Goal: Task Accomplishment & Management: Complete application form

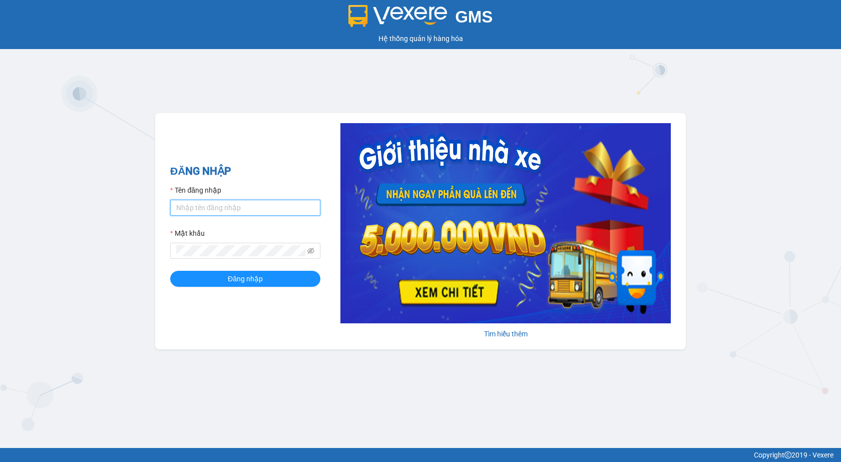
type input "giau.vtd"
click at [214, 212] on input "giau.vtd" at bounding box center [245, 208] width 150 height 16
click at [278, 162] on div "ĐĂNG NHẬP Tên đăng nhập giau.vtd Mật khẩu Đăng nhập Tìm hiểu thêm" at bounding box center [420, 231] width 531 height 236
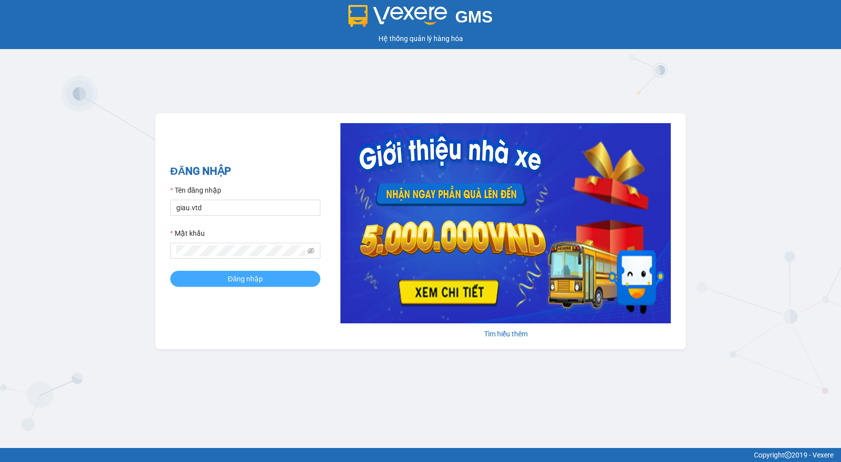
click at [245, 279] on span "Đăng nhập" at bounding box center [245, 278] width 35 height 11
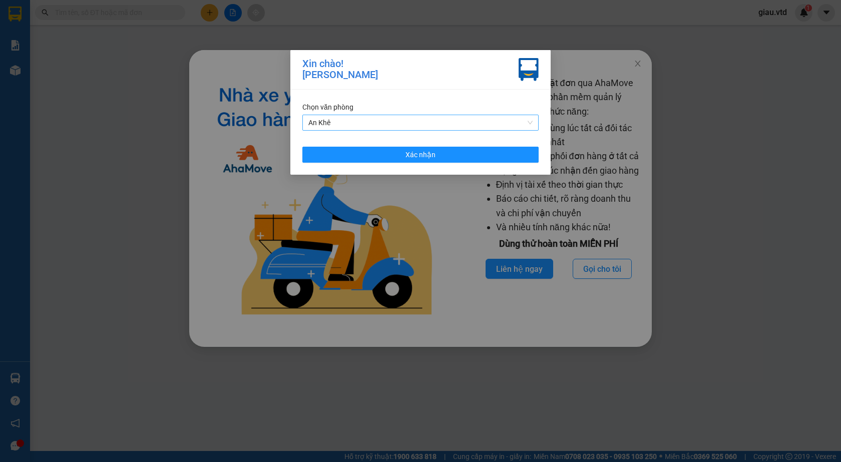
click at [355, 121] on span "An Khê" at bounding box center [420, 122] width 224 height 15
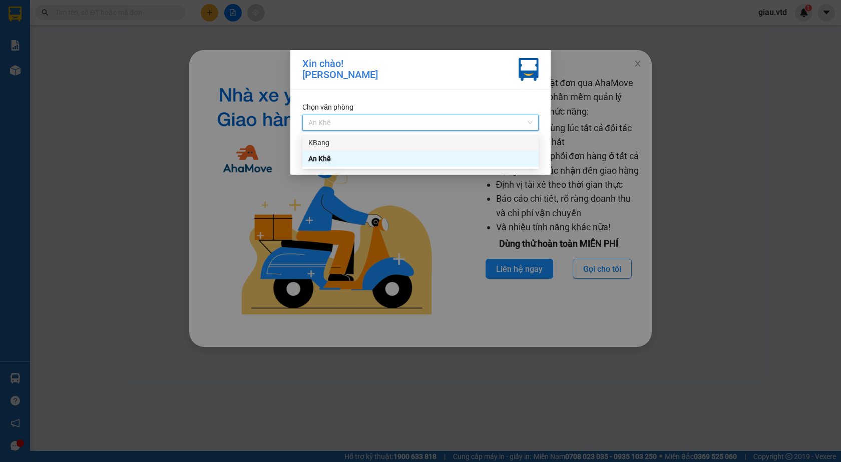
click at [341, 142] on div "KBang" at bounding box center [420, 142] width 224 height 11
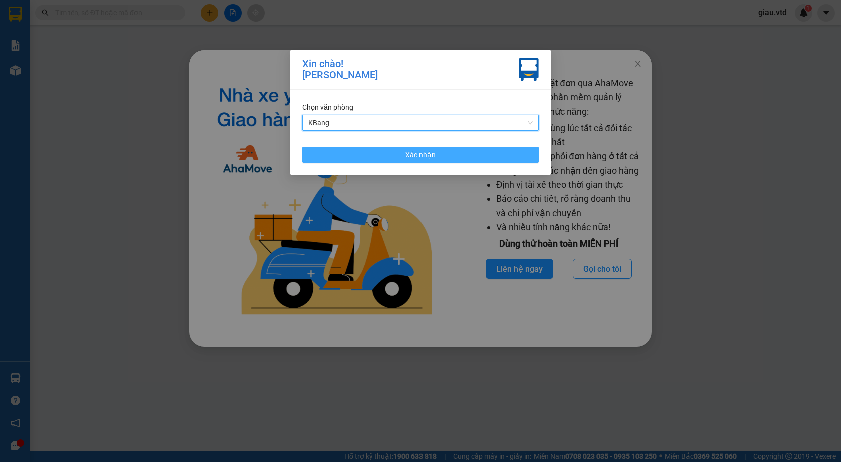
click at [420, 157] on span "Xác nhận" at bounding box center [420, 154] width 30 height 11
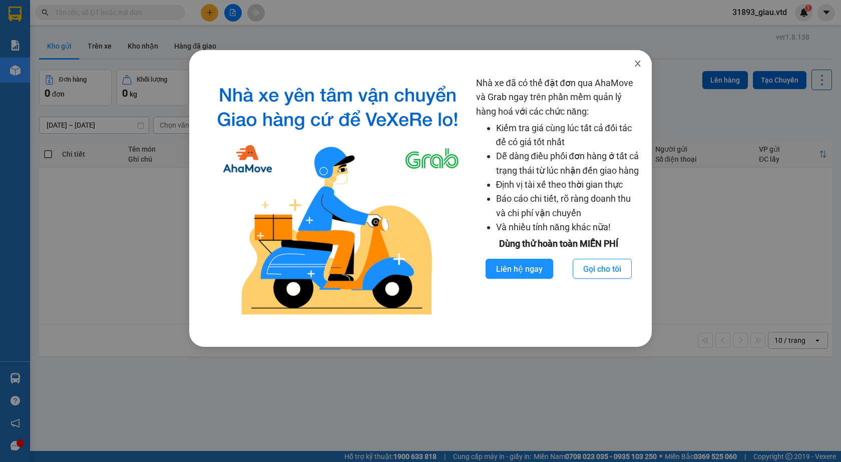
click at [635, 62] on icon "close" at bounding box center [638, 64] width 8 height 8
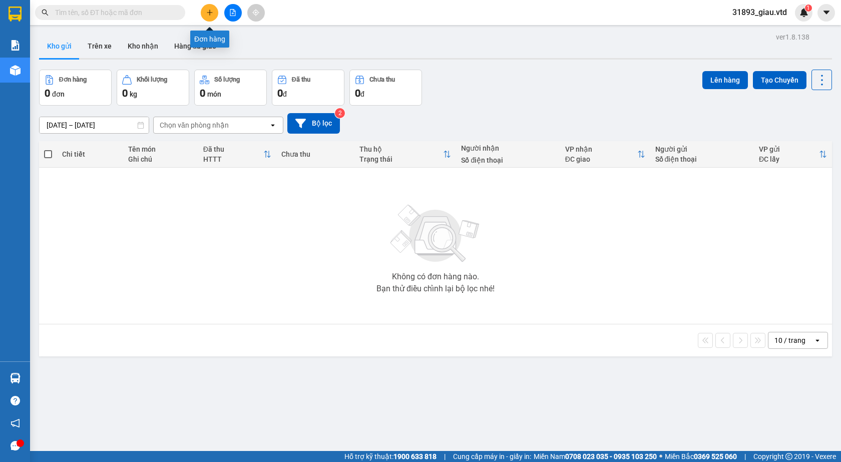
click at [210, 15] on icon "plus" at bounding box center [209, 13] width 1 height 6
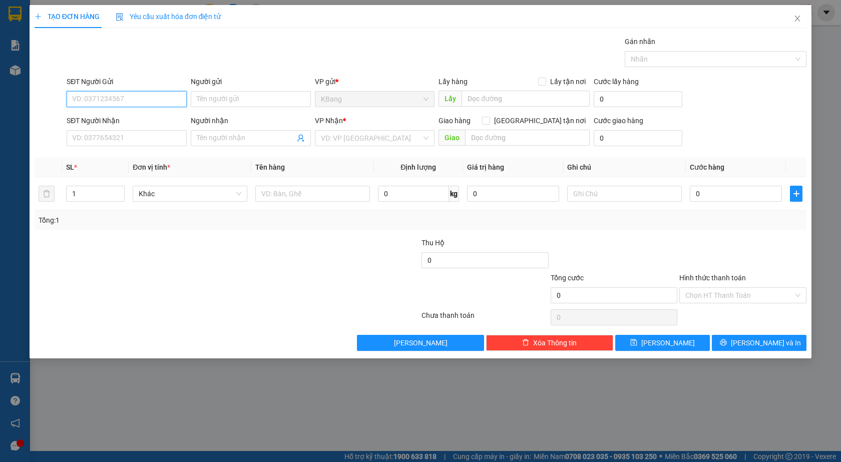
drag, startPoint x: 115, startPoint y: 100, endPoint x: 170, endPoint y: 44, distance: 78.6
click at [121, 91] on div "SĐT Người Gửi VD: 0371234567" at bounding box center [127, 93] width 120 height 35
type input "0383511223"
click at [123, 120] on div "0383511223" at bounding box center [127, 119] width 108 height 11
type input "tú an"
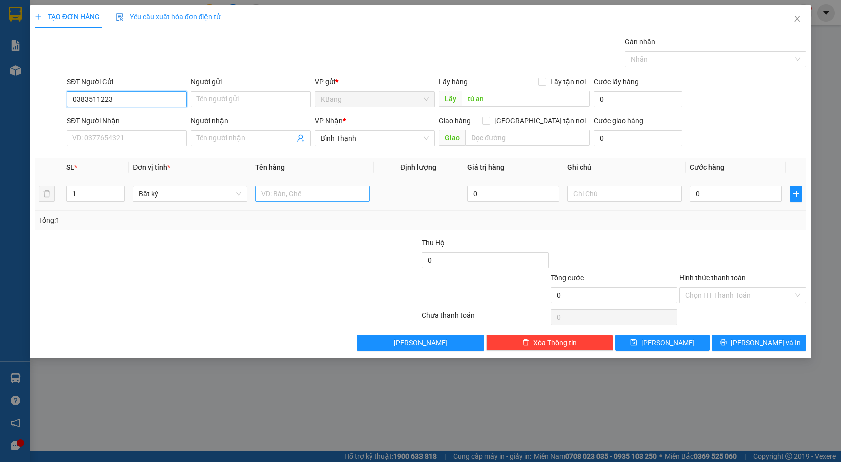
type input "0383511223"
drag, startPoint x: 274, startPoint y: 193, endPoint x: 283, endPoint y: 237, distance: 44.4
click at [274, 194] on input "text" at bounding box center [312, 194] width 115 height 16
type input "2 th"
type input "1"
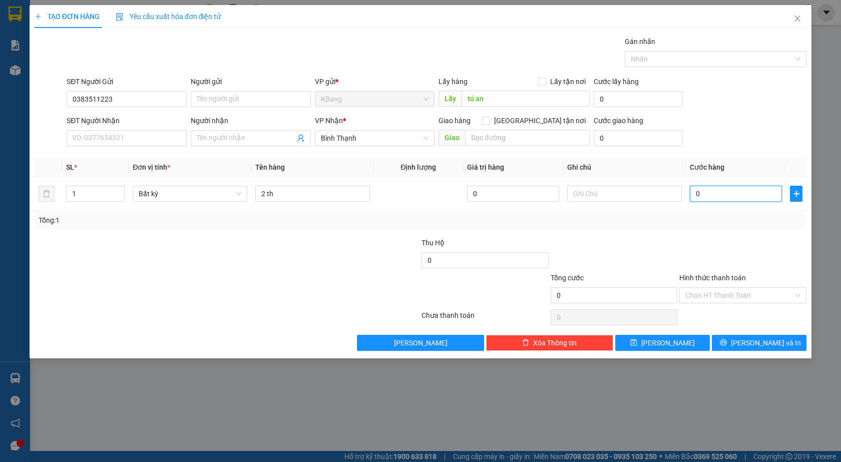
type input "1"
type input "12"
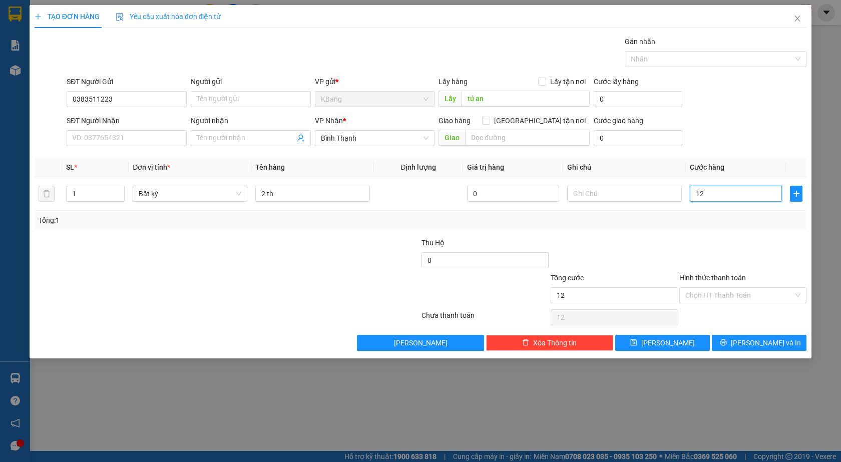
type input "120"
type input "1.200"
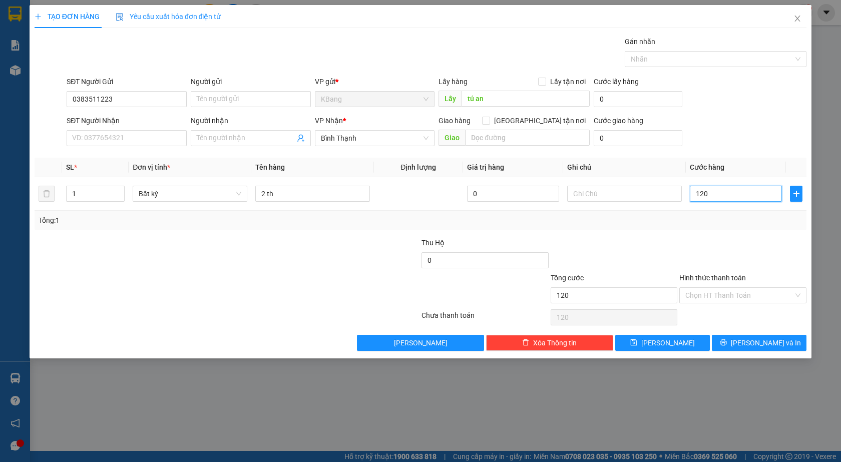
type input "1.200"
type input "12.000"
type input "120.000"
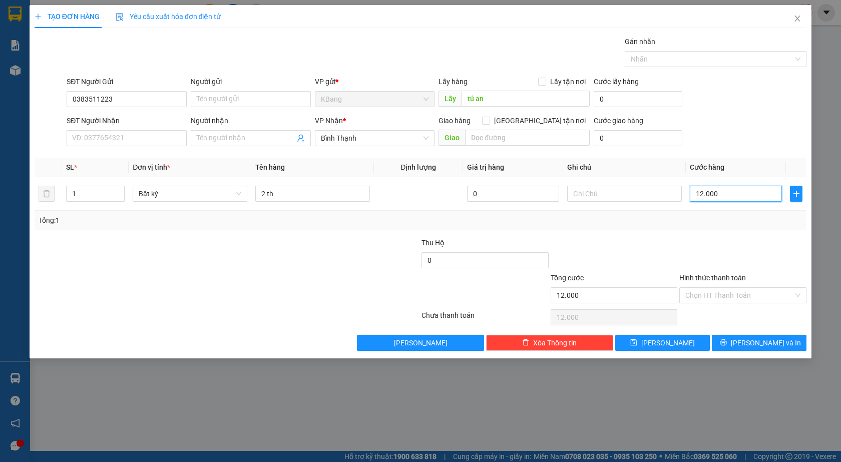
type input "120.000"
click at [679, 345] on button "[PERSON_NAME]" at bounding box center [662, 343] width 95 height 16
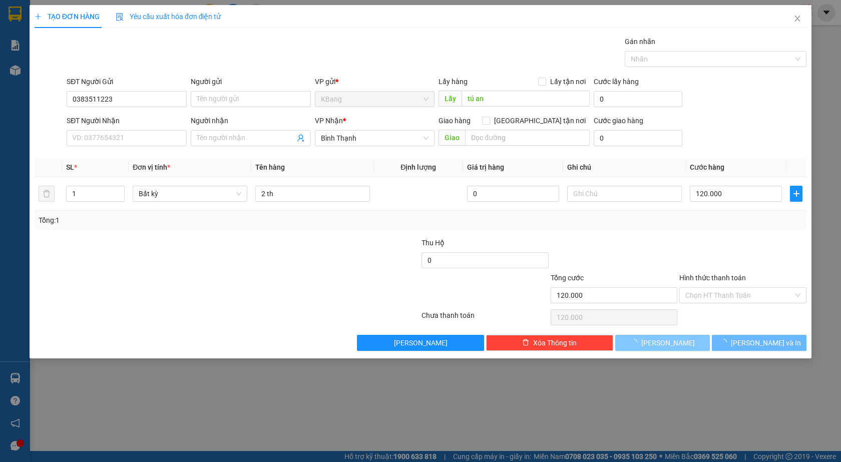
type input "0"
